Goal: Information Seeking & Learning: Learn about a topic

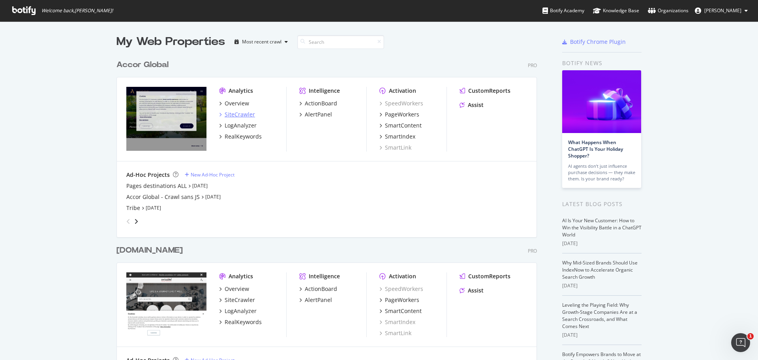
click at [229, 115] on div "SiteCrawler" at bounding box center [240, 115] width 30 height 8
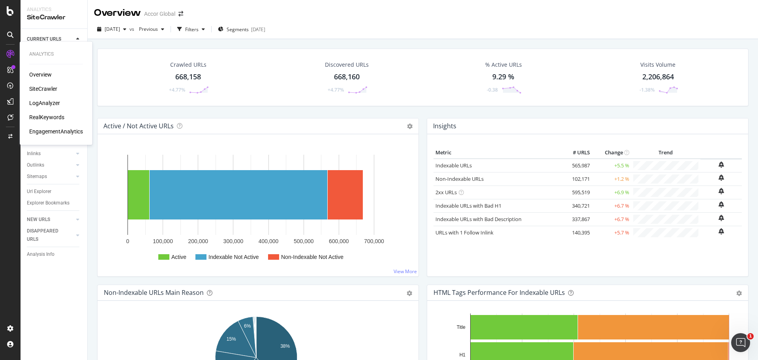
click at [47, 103] on div "LogAnalyzer" at bounding box center [44, 103] width 31 height 8
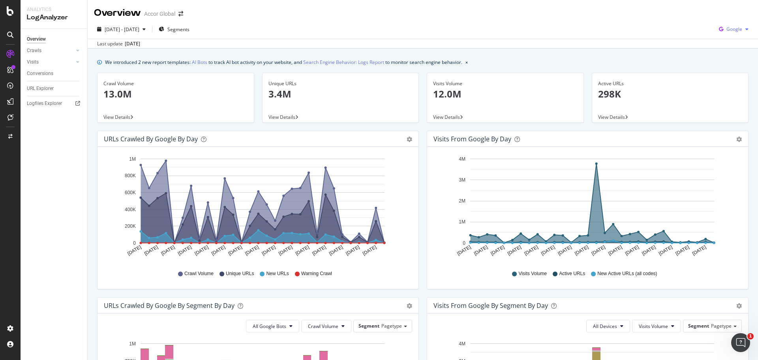
click at [738, 24] on div "Google" at bounding box center [734, 29] width 36 height 12
click at [718, 71] on span "OpenAI" at bounding box center [732, 74] width 29 height 7
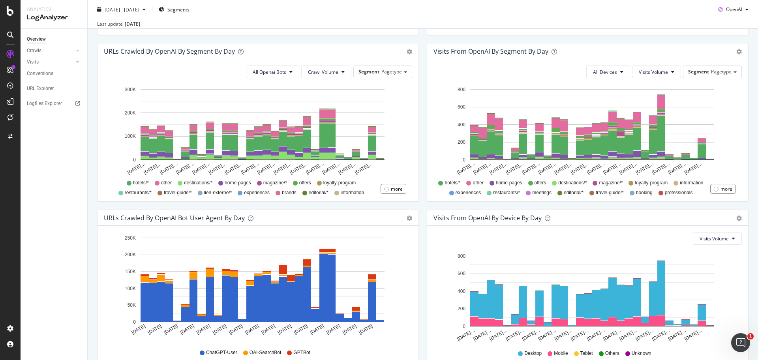
scroll to position [285, 0]
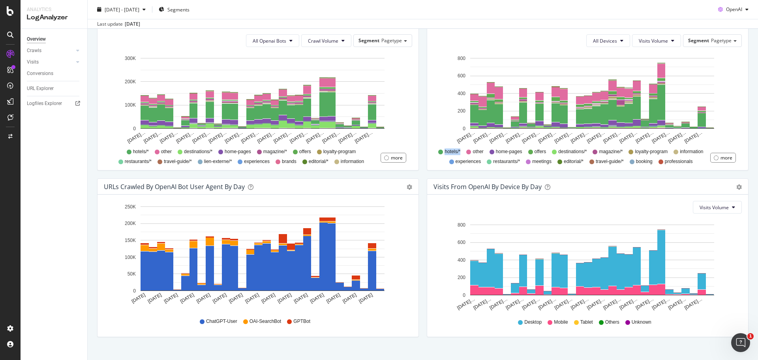
drag, startPoint x: 454, startPoint y: 152, endPoint x: 486, endPoint y: 153, distance: 32.4
click at [486, 153] on div "hotels/* other home-pages offers destinations/* magazine/* loyalty-program info…" at bounding box center [573, 156] width 273 height 18
click at [483, 153] on span "other" at bounding box center [478, 151] width 11 height 7
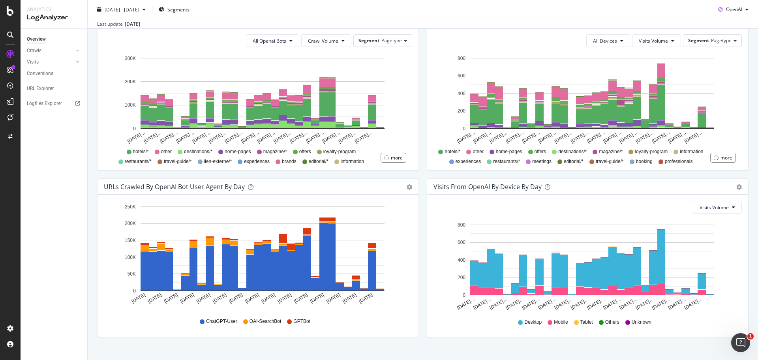
click at [430, 167] on div "All Devices Visits Volume Segment Pagetype Hold CTRL while clicking to filter t…" at bounding box center [587, 99] width 321 height 142
click at [418, 175] on div "URLs Crawled by OpenAI By Segment By Day Timeline (by Value) Table All Openai B…" at bounding box center [258, 95] width 330 height 167
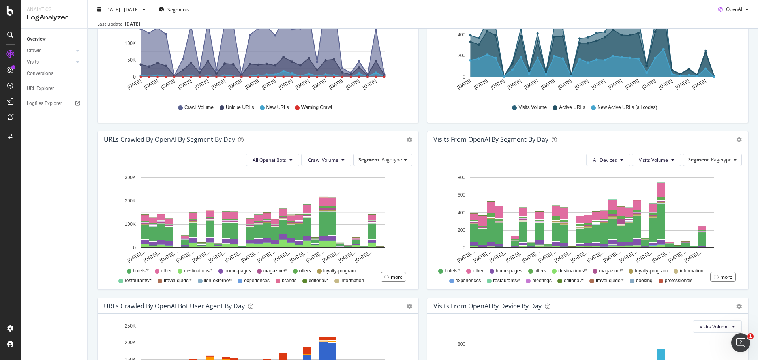
scroll to position [167, 0]
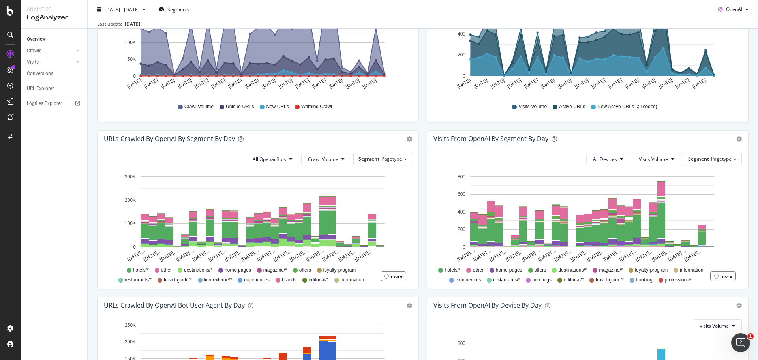
click at [423, 247] on div "Visits from OpenAI By Segment By Day Timeline (by Value) Table All Devices Visi…" at bounding box center [588, 213] width 330 height 167
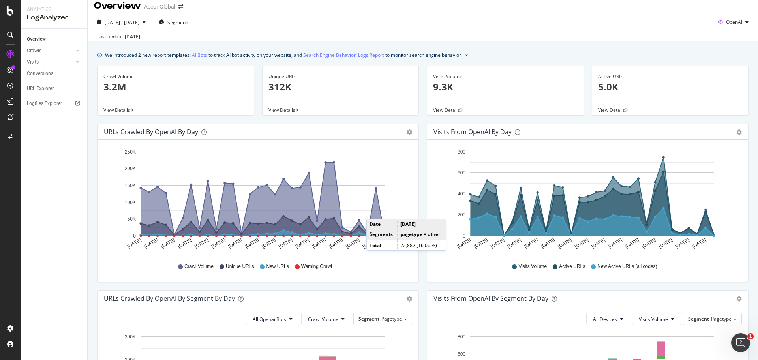
scroll to position [0, 0]
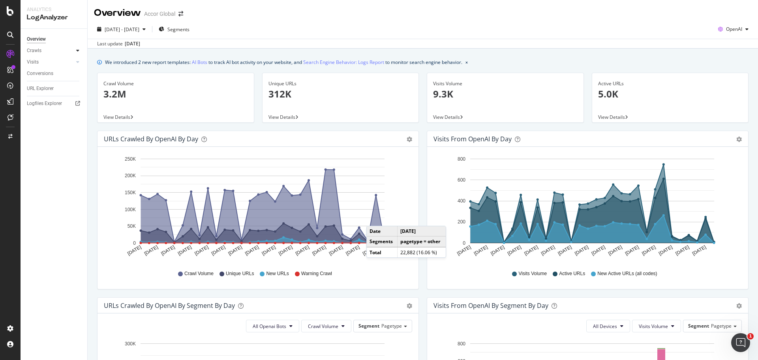
click at [76, 48] on div at bounding box center [78, 51] width 8 height 8
click at [423, 129] on div "Visits Volume 9.3K View Details" at bounding box center [505, 102] width 165 height 58
click at [416, 295] on div "URLs Crawled by OpenAI by day Area Table Hold CTRL while clicking to filter the…" at bounding box center [258, 214] width 330 height 167
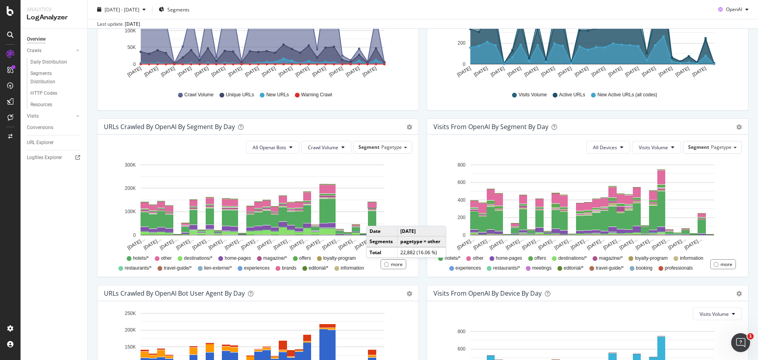
scroll to position [178, 0]
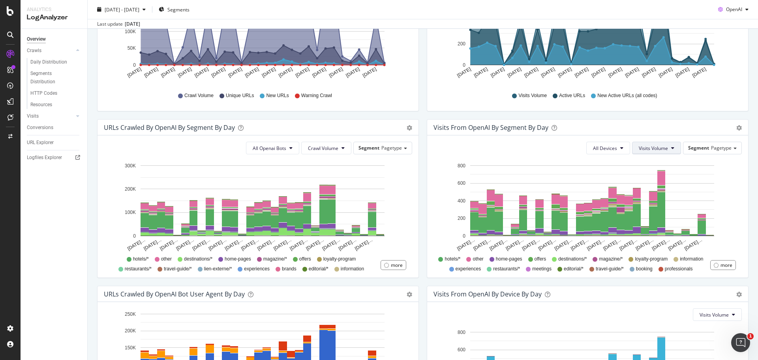
click at [663, 147] on button "Visits Volume" at bounding box center [656, 148] width 49 height 13
click at [335, 146] on span "Crawl Volume" at bounding box center [323, 148] width 30 height 7
click at [324, 191] on span "New URLs" at bounding box center [320, 192] width 31 height 7
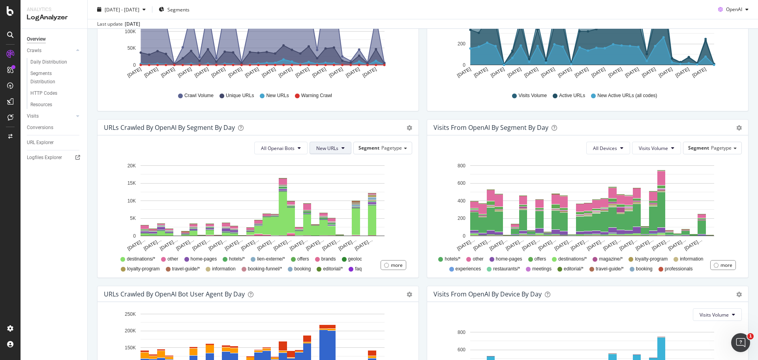
click at [338, 147] on button "New URLs" at bounding box center [330, 148] width 42 height 13
click at [332, 163] on span "Crawl Volume" at bounding box center [328, 163] width 30 height 7
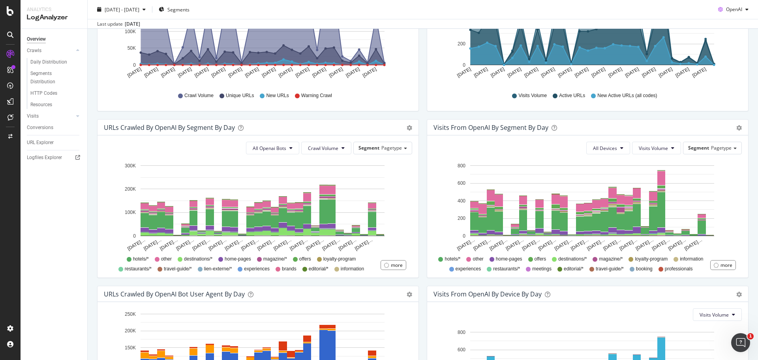
click at [427, 202] on div "Visits from OpenAI By Segment By Day Timeline (by Value) Table All Devices Visi…" at bounding box center [588, 198] width 322 height 159
click at [423, 115] on div "Visits from OpenAI by day Area Table Hold CTRL while clicking to filter the rep…" at bounding box center [588, 36] width 330 height 167
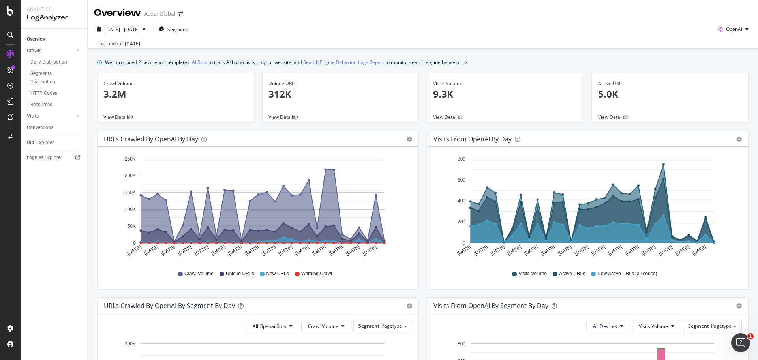
click at [423, 127] on div "Visits Volume 9.3K View Details" at bounding box center [505, 102] width 165 height 58
click at [733, 32] on span "OpenAI" at bounding box center [734, 29] width 16 height 7
click at [662, 58] on div "We introduced 2 new report templates: AI Bots to track AI bot activity on your …" at bounding box center [422, 62] width 651 height 8
click at [423, 128] on div "Visits Volume 9.3K View Details" at bounding box center [505, 102] width 165 height 58
click at [417, 130] on div "Unique URLs 312K View Details" at bounding box center [340, 102] width 165 height 58
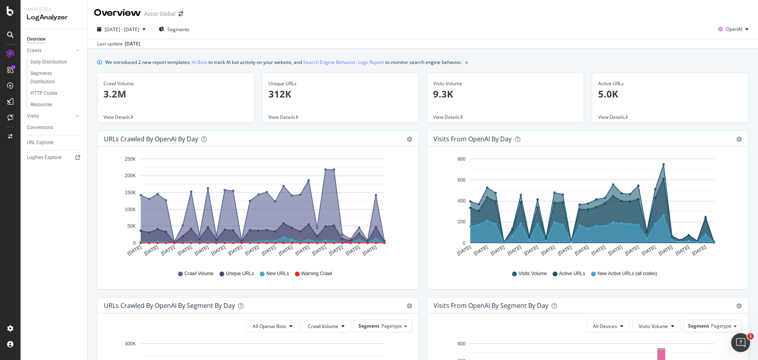
click at [416, 125] on div "Unique URLs 312K View Details" at bounding box center [340, 102] width 165 height 58
